Goal: Task Accomplishment & Management: Manage account settings

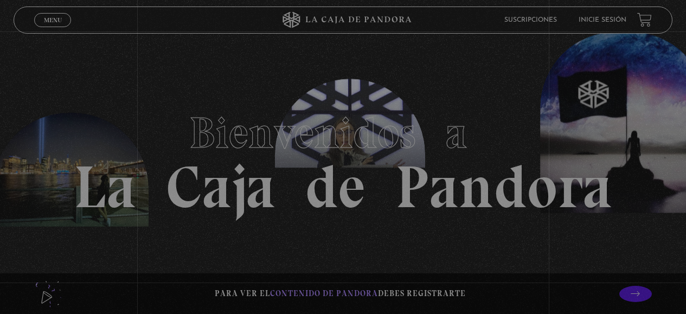
click at [495, 153] on h1 "Bienvenidos a La Caja de Pandora" at bounding box center [343, 157] width 539 height 119
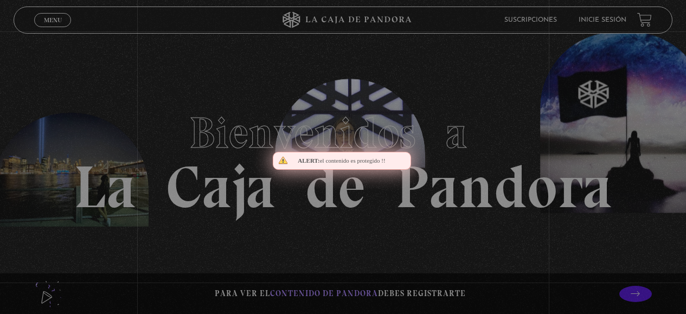
click at [495, 153] on h1 "Bienvenidos a La Caja de Pandora" at bounding box center [343, 157] width 539 height 119
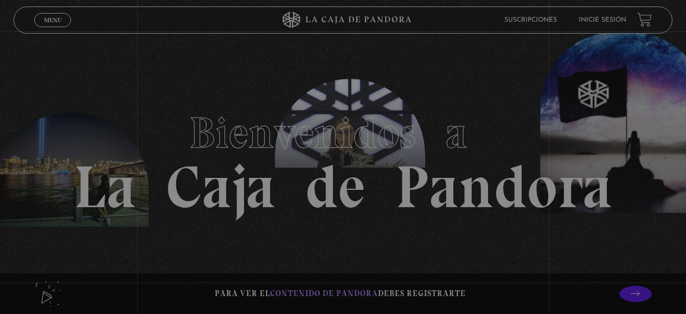
click at [368, 158] on h1 "Bienvenidos a La Caja de Pandora" at bounding box center [343, 157] width 539 height 119
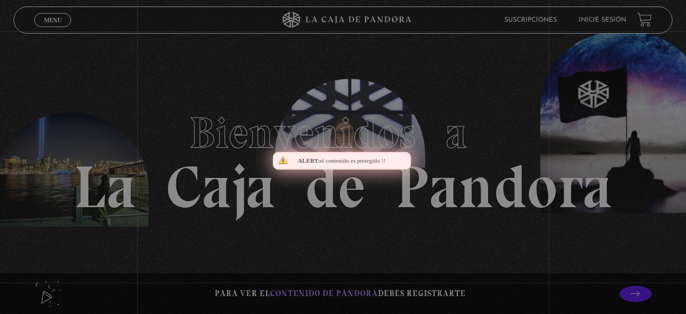
click at [373, 152] on div "Alert: el contenido es protegido !!" at bounding box center [342, 161] width 138 height 18
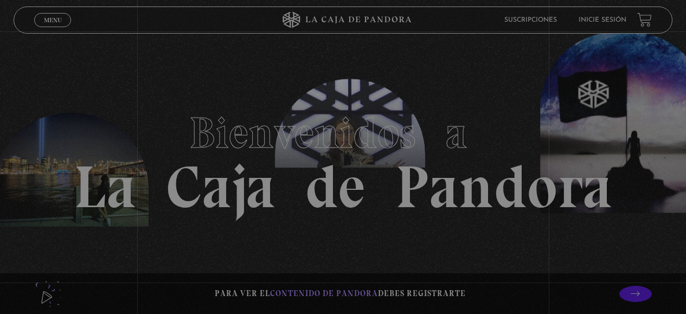
click at [442, 194] on h1 "Bienvenidos a La Caja de Pandora" at bounding box center [343, 157] width 539 height 119
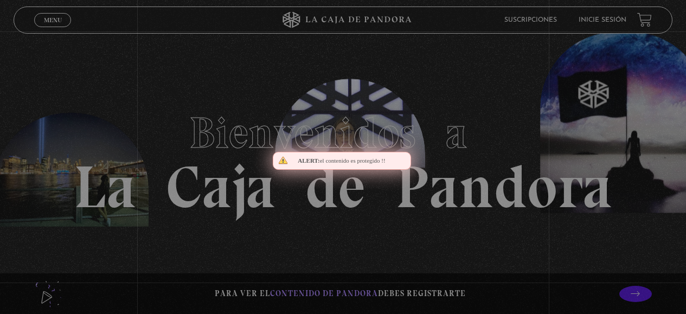
click at [442, 194] on h1 "Bienvenidos a La Caja de Pandora" at bounding box center [343, 157] width 539 height 119
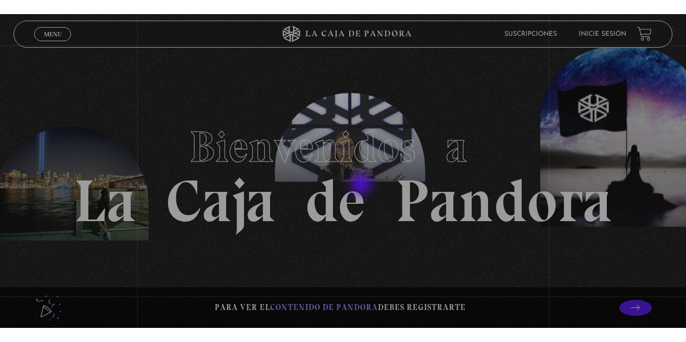
scroll to position [332, 0]
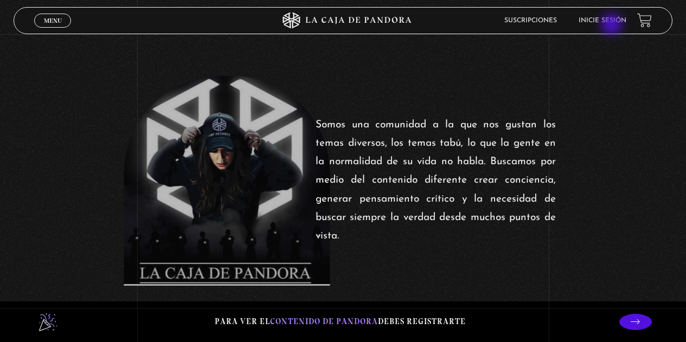
click at [613, 25] on li "Inicie sesión" at bounding box center [603, 20] width 48 height 17
click at [616, 17] on li "Inicie sesión" at bounding box center [603, 20] width 48 height 17
click at [620, 20] on link "Inicie sesión" at bounding box center [603, 20] width 48 height 7
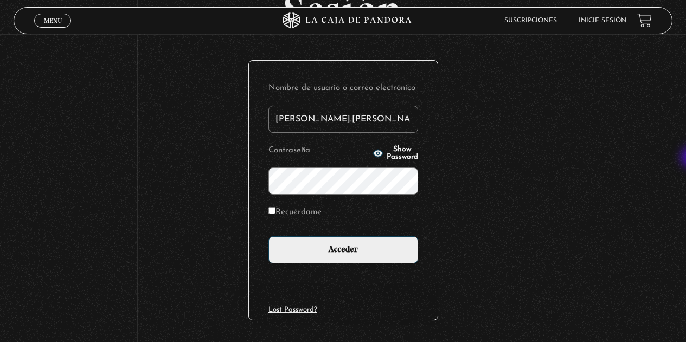
scroll to position [107, 0]
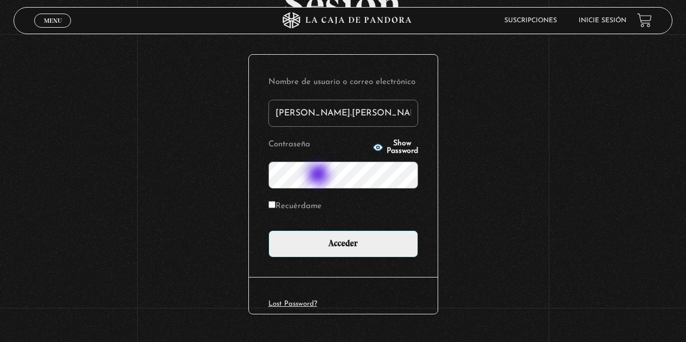
type input "stephanie.calderon paniagu"
click at [276, 204] on input "Recuérdame" at bounding box center [271, 204] width 7 height 7
checkbox input "true"
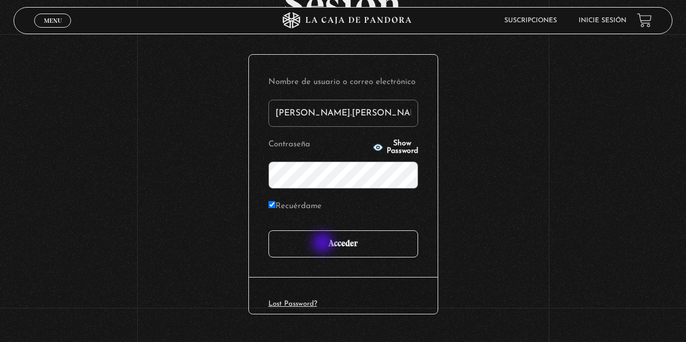
click at [324, 244] on input "Acceder" at bounding box center [343, 244] width 150 height 27
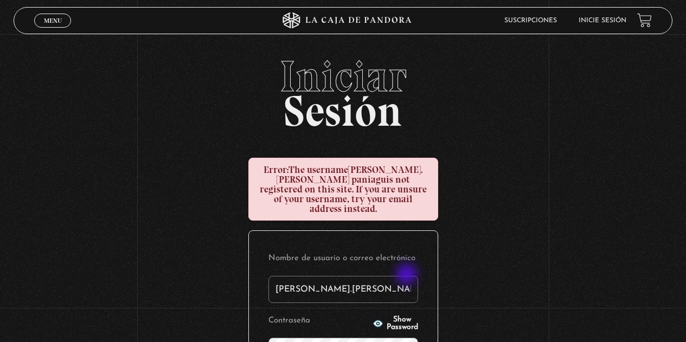
click at [408, 276] on input "[PERSON_NAME].[PERSON_NAME] paniagu" at bounding box center [343, 289] width 150 height 27
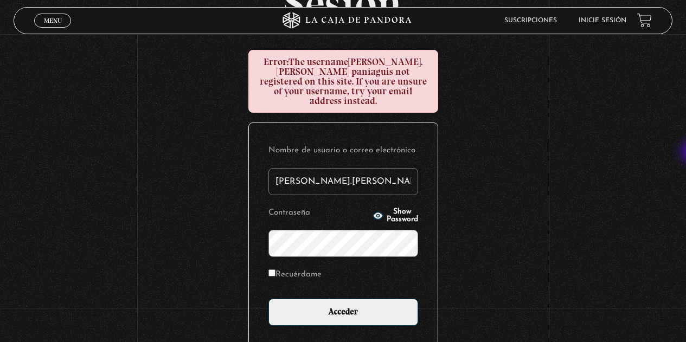
scroll to position [113, 0]
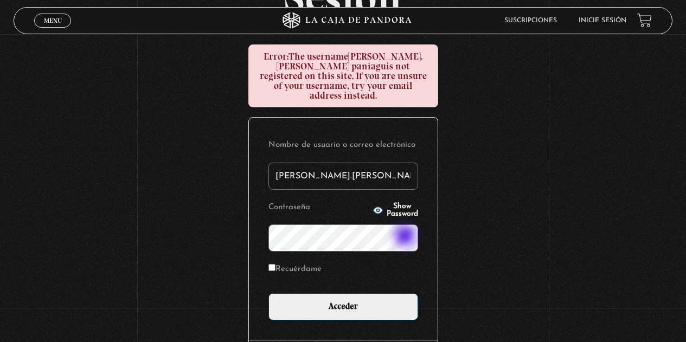
type input "stephanie.calderon paniagua"
click at [276, 264] on input "Recuérdame" at bounding box center [271, 267] width 7 height 7
checkbox input "true"
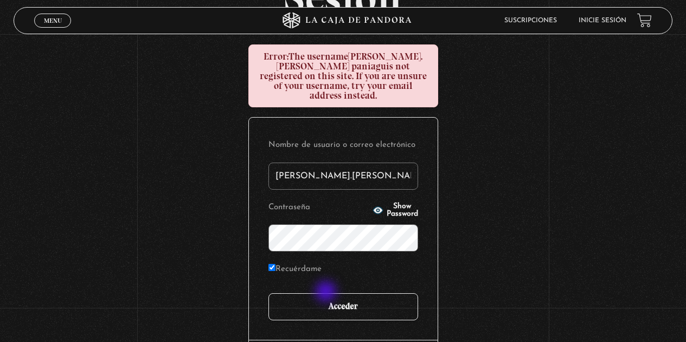
click at [327, 293] on input "Acceder" at bounding box center [343, 306] width 150 height 27
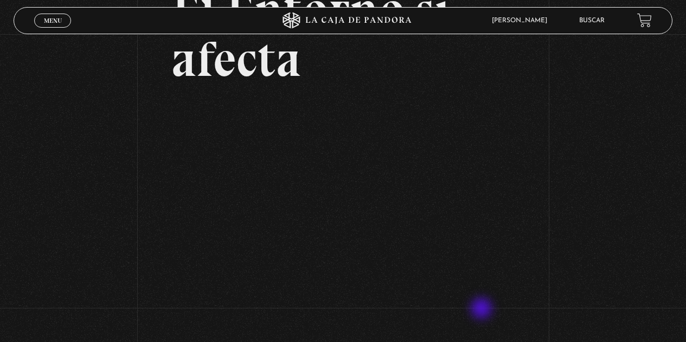
scroll to position [103, 0]
